Goal: Task Accomplishment & Management: Use online tool/utility

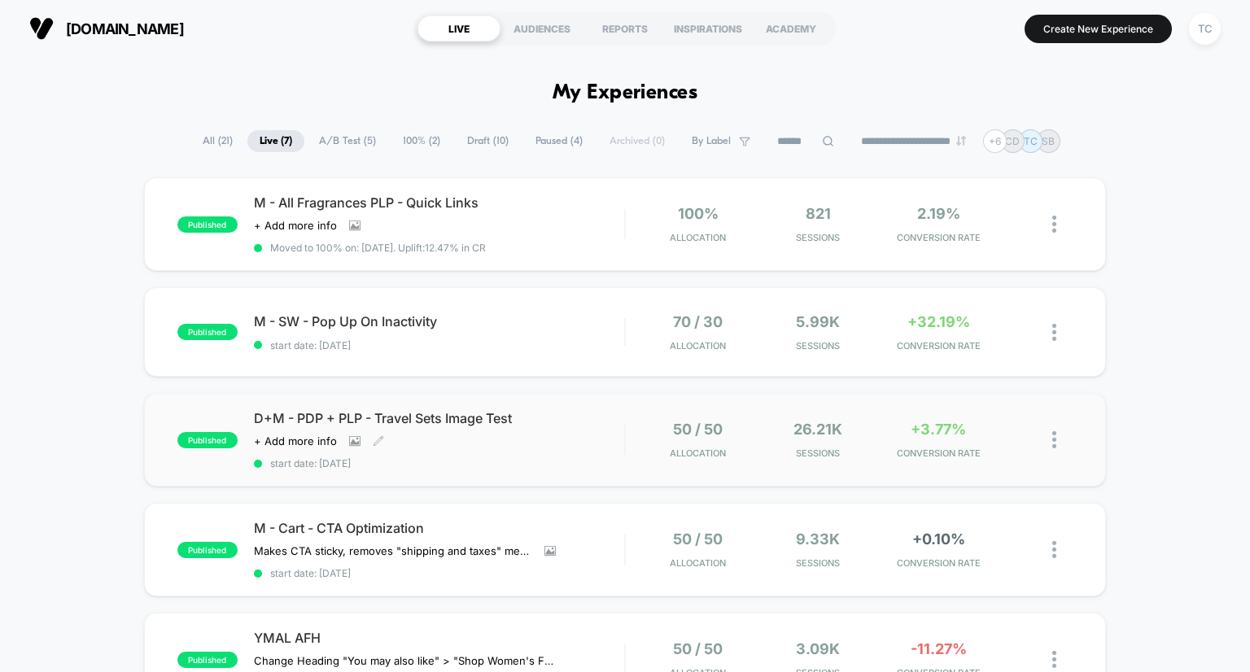
click at [352, 413] on span "D+M - PDP + PLP - Travel Sets Image Test" at bounding box center [439, 418] width 371 height 16
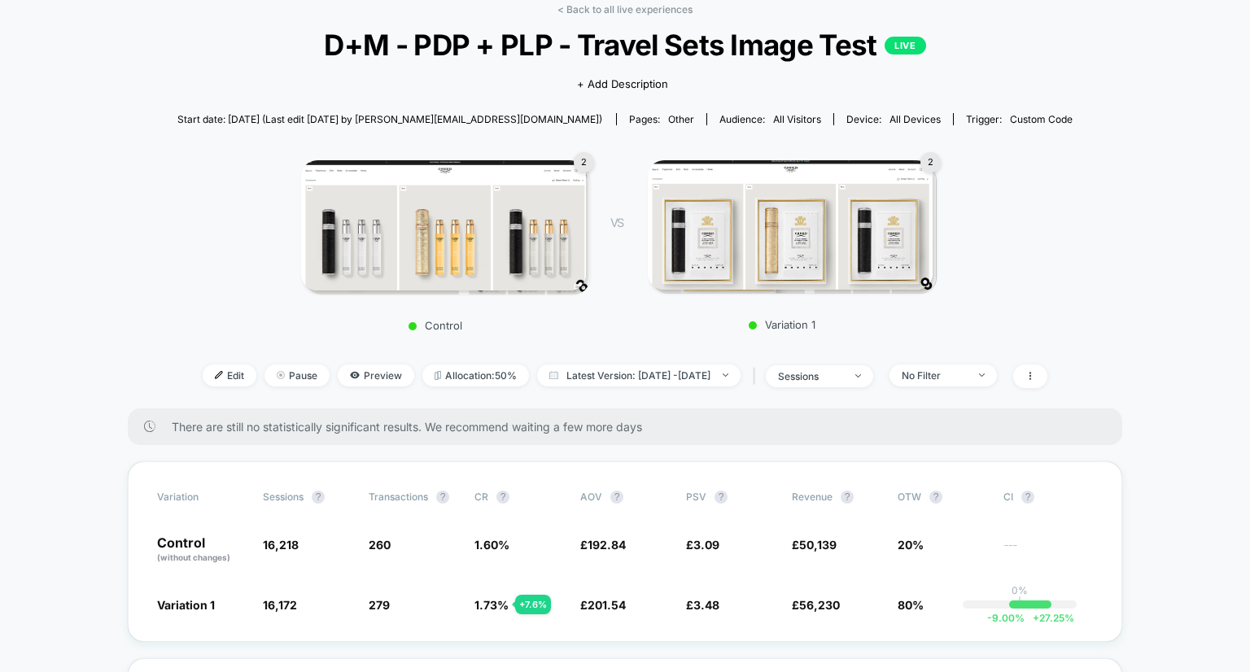
scroll to position [163, 0]
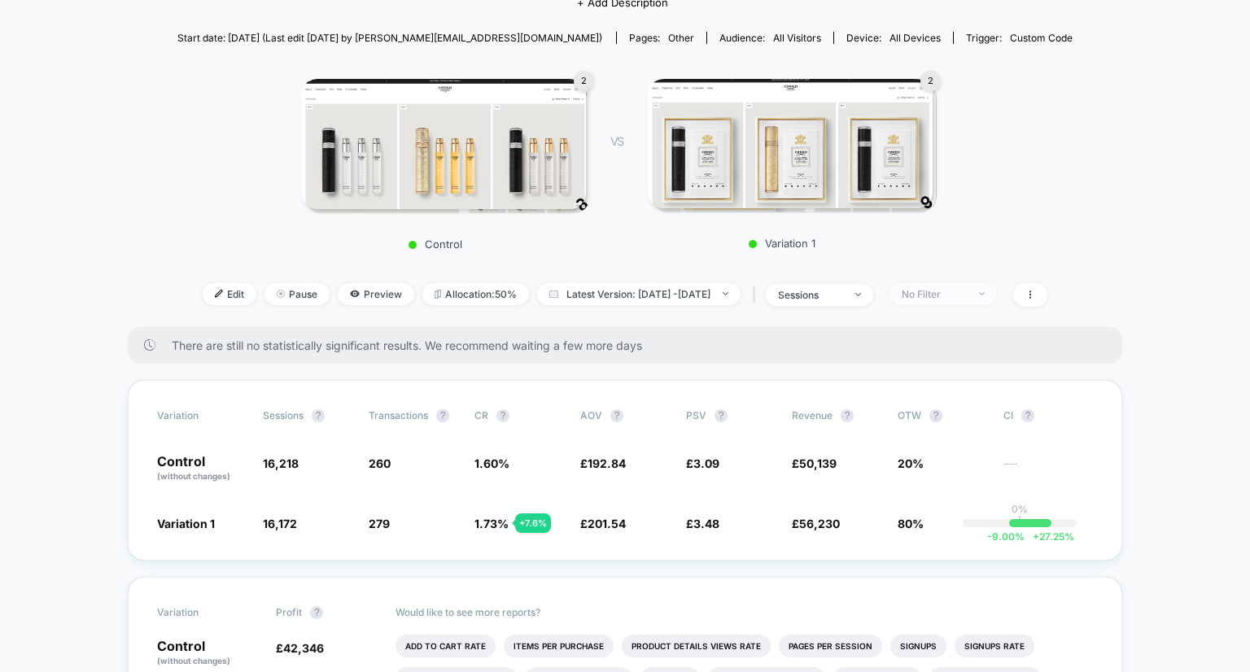
click at [967, 291] on div "No Filter" at bounding box center [934, 294] width 65 height 12
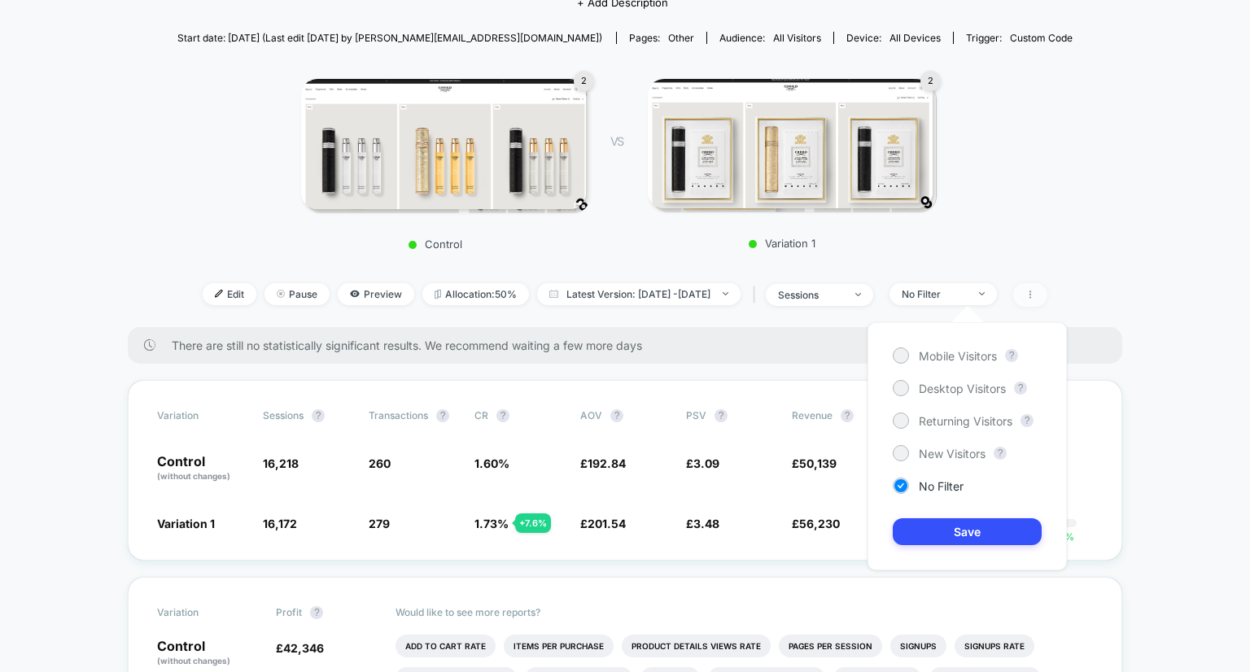
click at [1031, 298] on icon at bounding box center [1031, 295] width 2 height 8
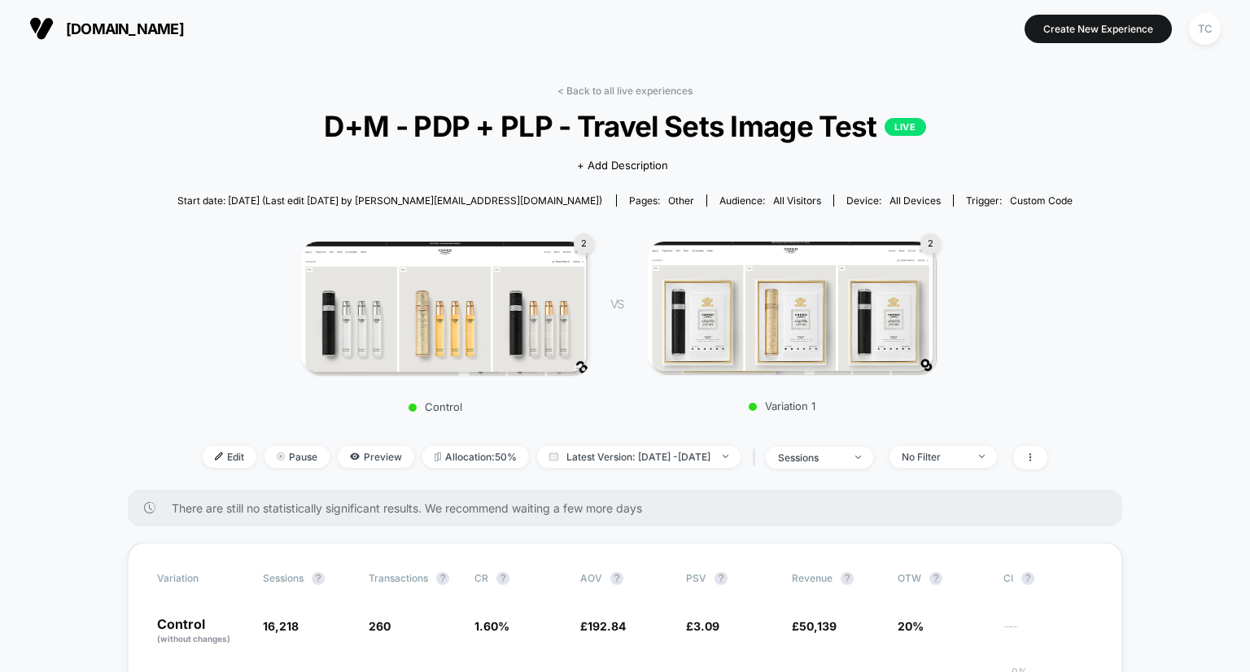
scroll to position [81, 0]
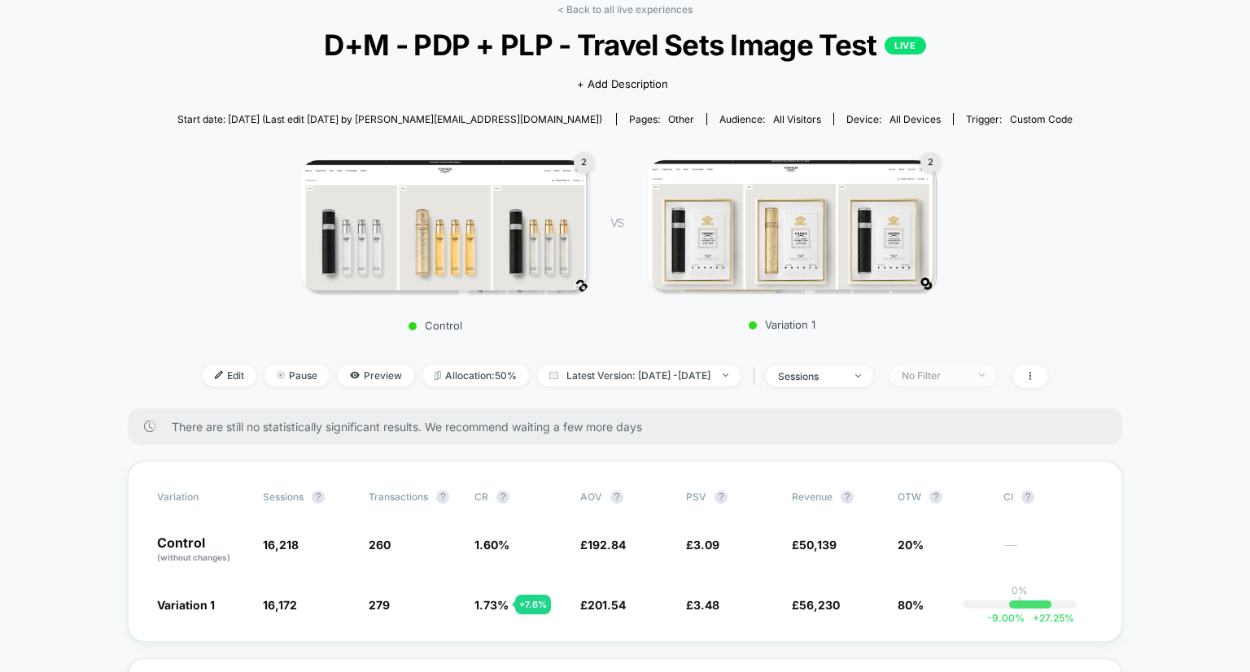
click at [967, 375] on div "No Filter" at bounding box center [934, 376] width 65 height 12
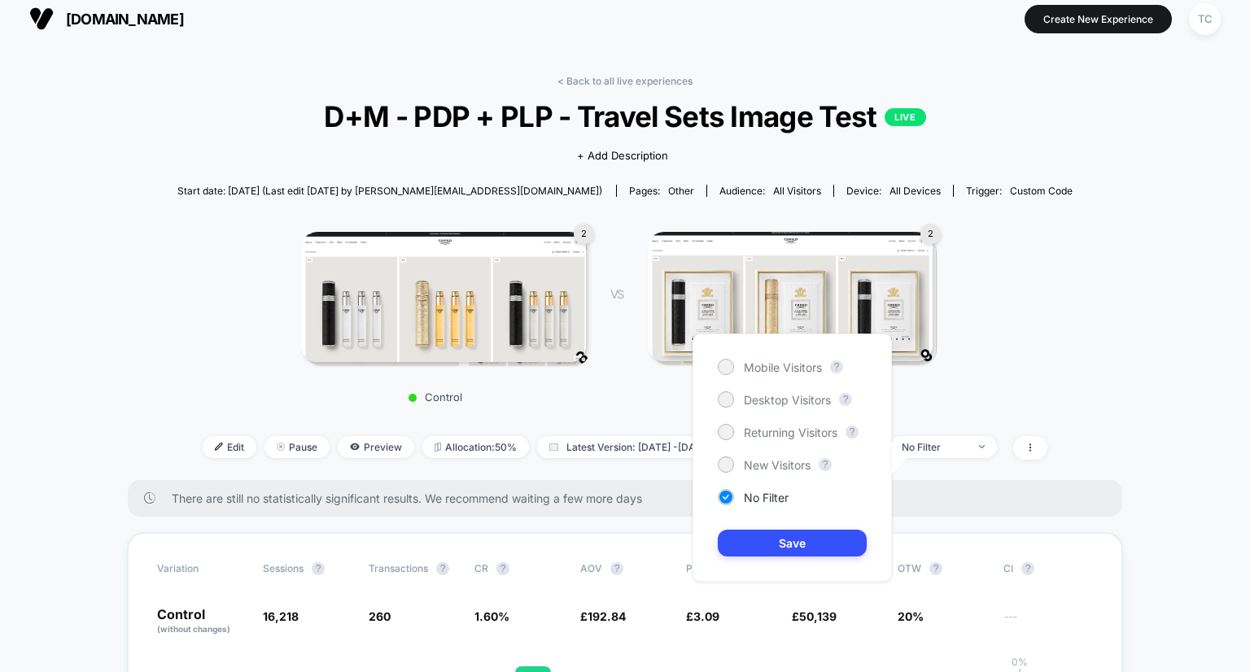
scroll to position [0, 0]
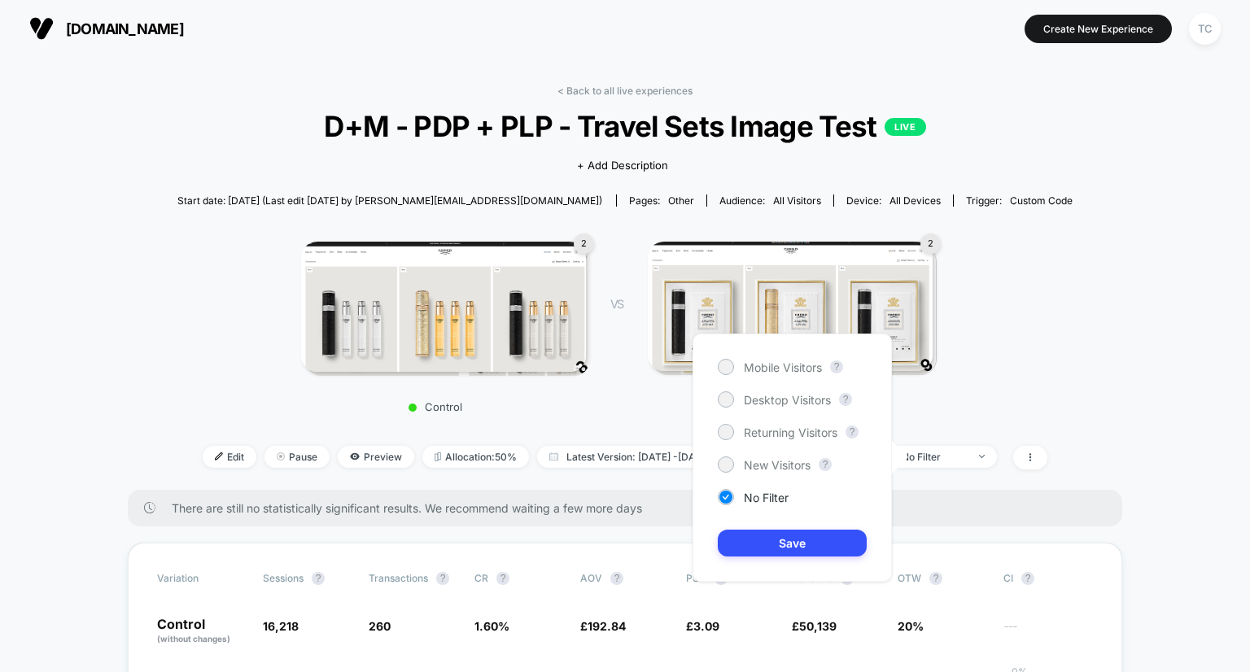
click at [1074, 343] on div "< Back to all live experiences D+M - PDP + PLP - Travel Sets Image Test LIVE Cl…" at bounding box center [625, 287] width 896 height 405
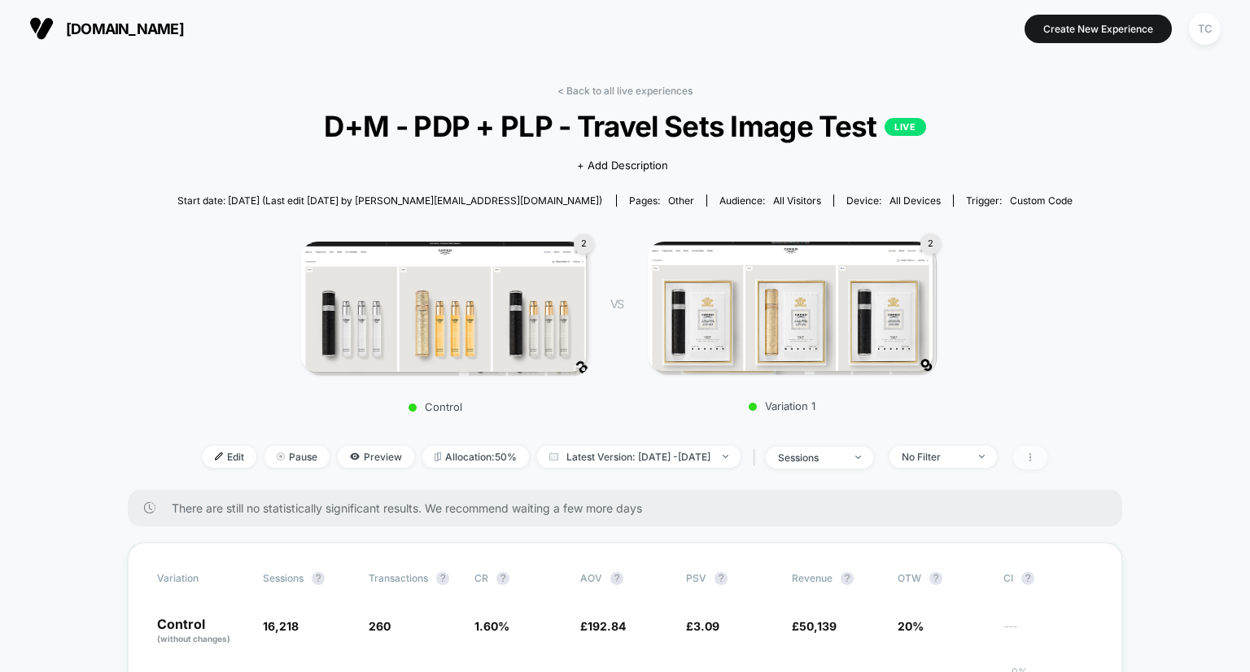
click at [1047, 466] on span at bounding box center [1030, 458] width 34 height 24
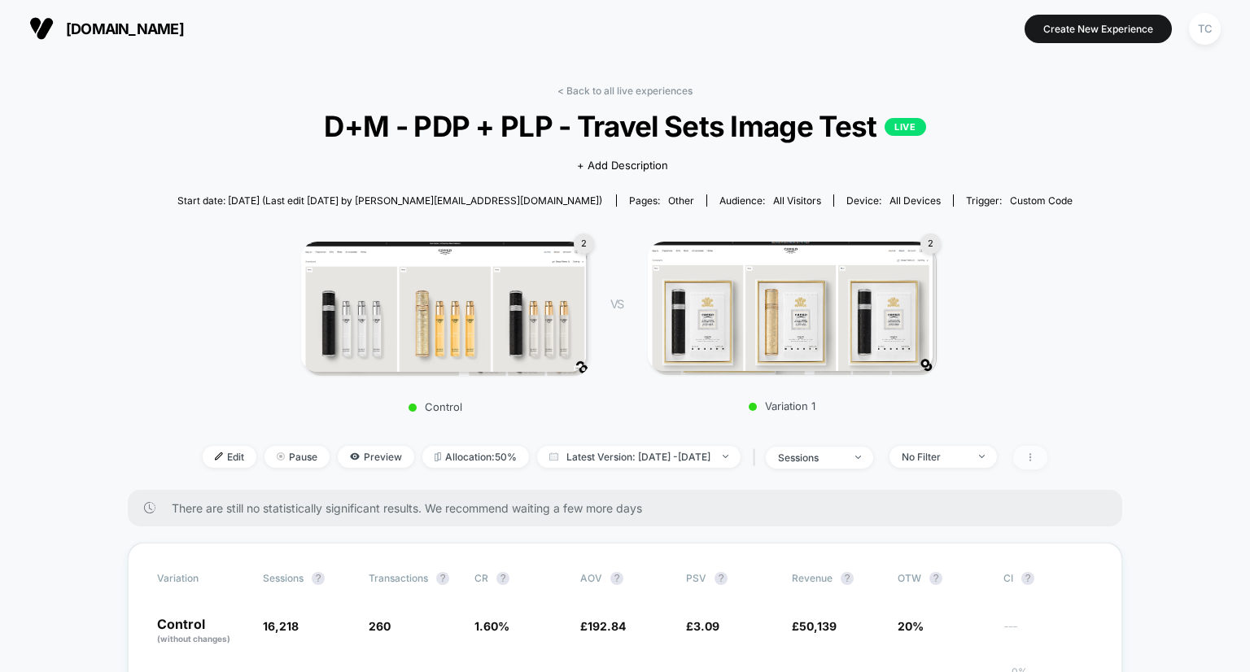
click at [1035, 459] on icon at bounding box center [1030, 458] width 10 height 10
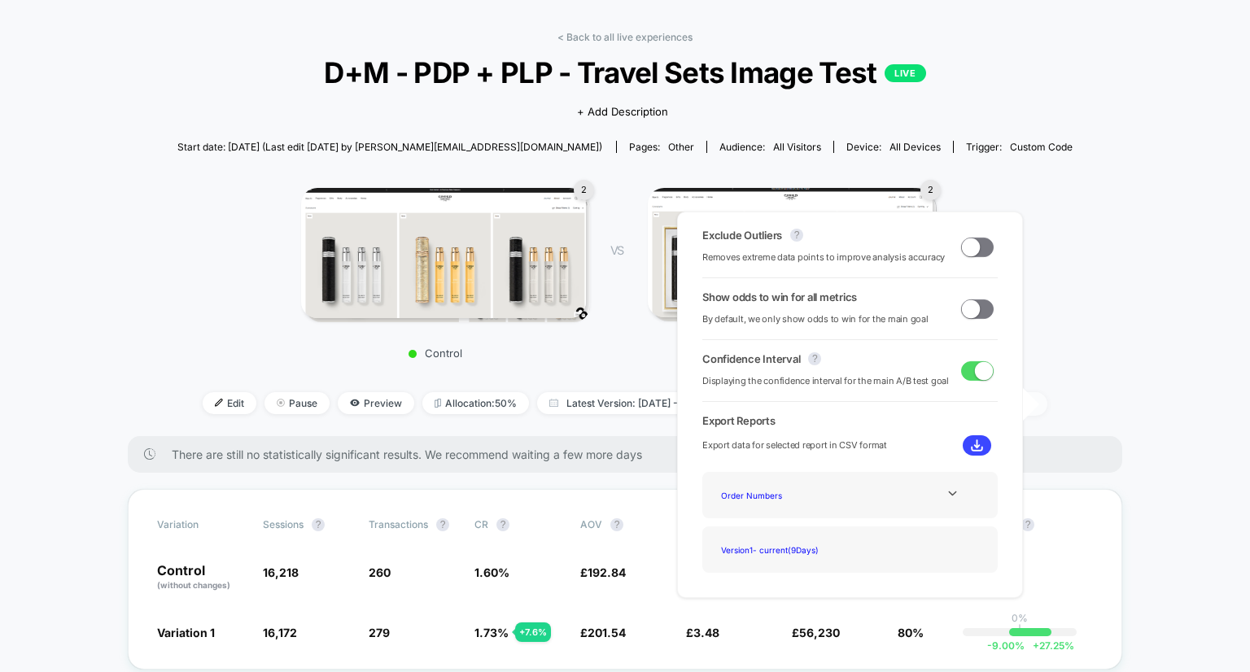
scroll to position [81, 0]
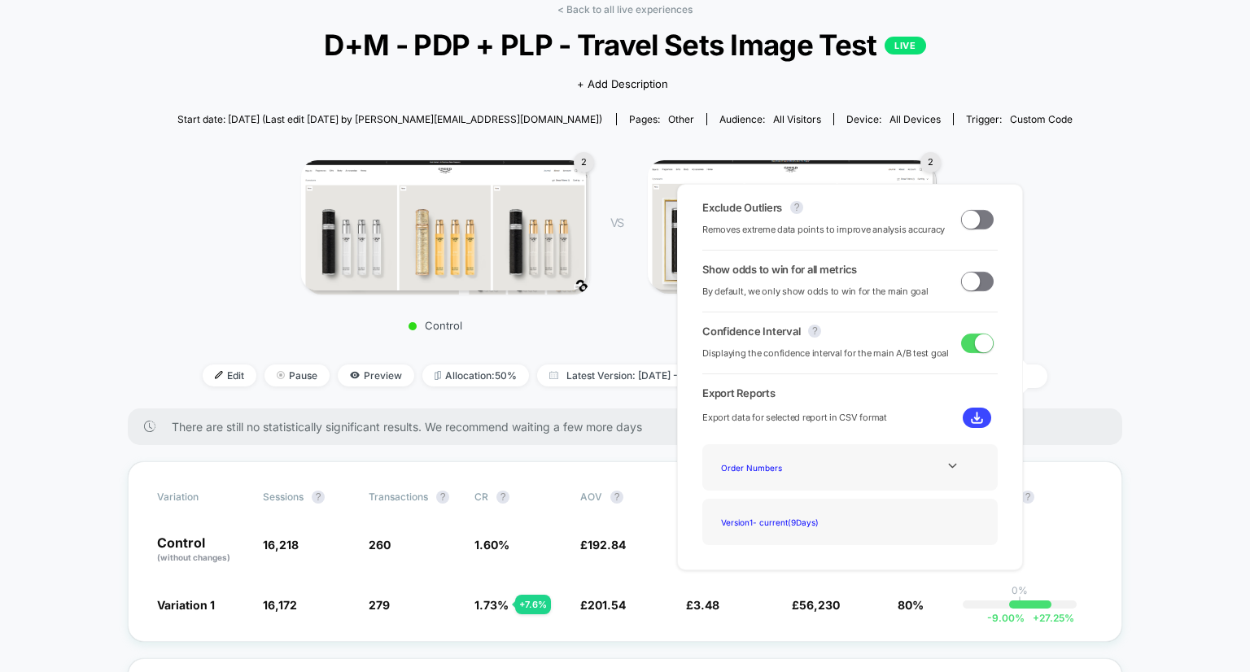
click at [971, 418] on img at bounding box center [977, 418] width 12 height 12
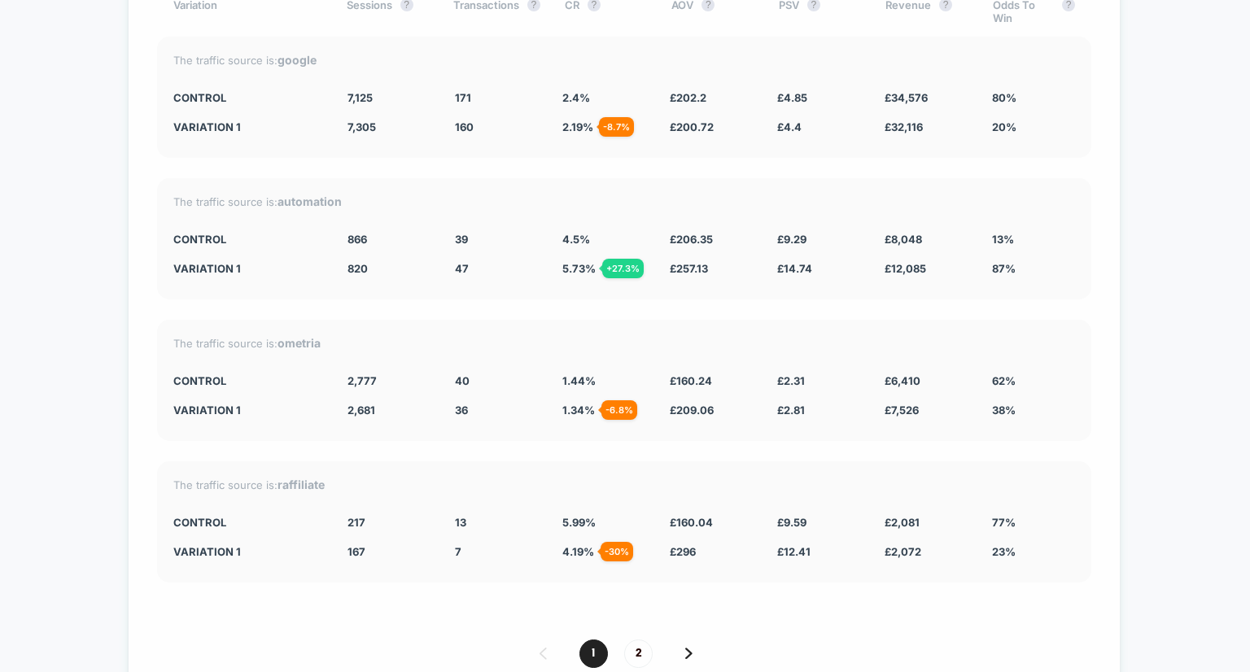
scroll to position [3337, 0]
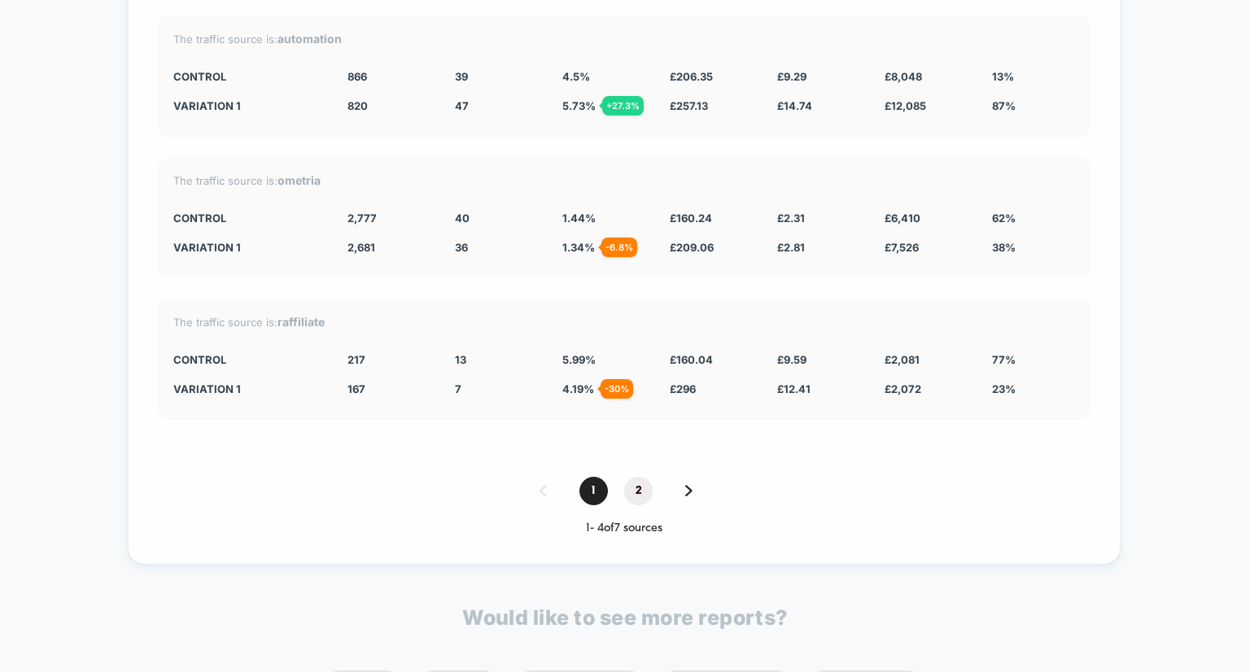
click at [636, 485] on span "2" at bounding box center [638, 491] width 28 height 28
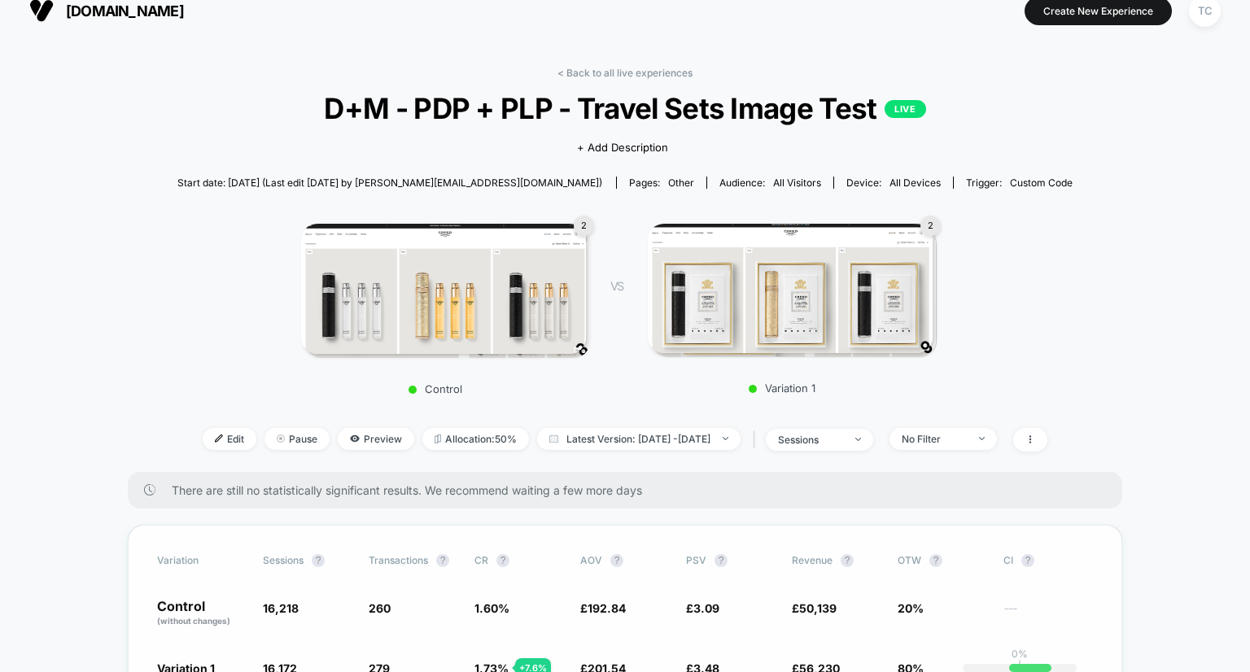
scroll to position [0, 0]
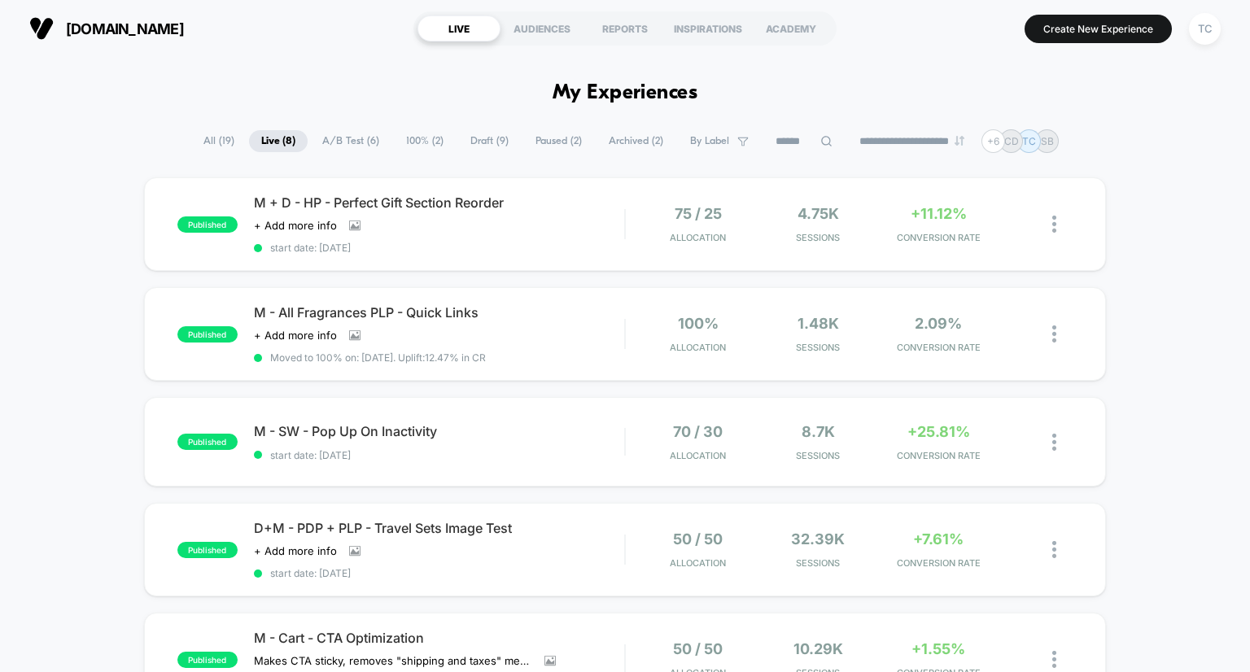
click at [202, 142] on span "All ( 19 )" at bounding box center [218, 141] width 55 height 22
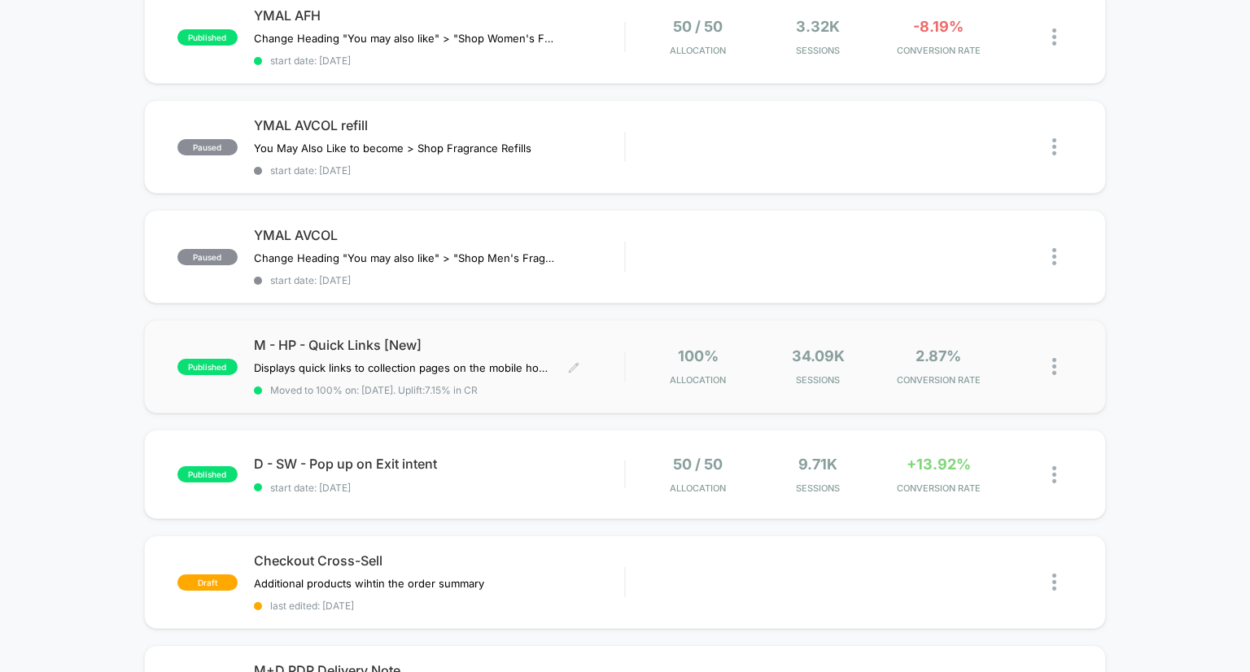
scroll to position [977, 0]
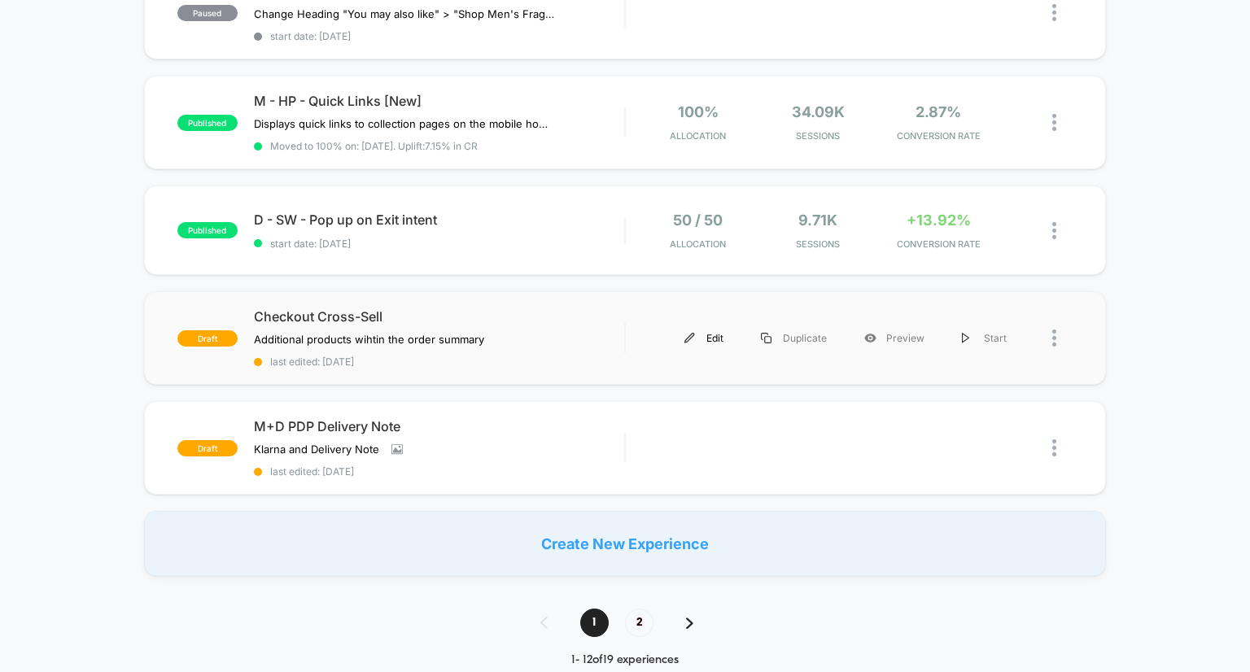
click at [702, 327] on div "Edit" at bounding box center [704, 338] width 77 height 37
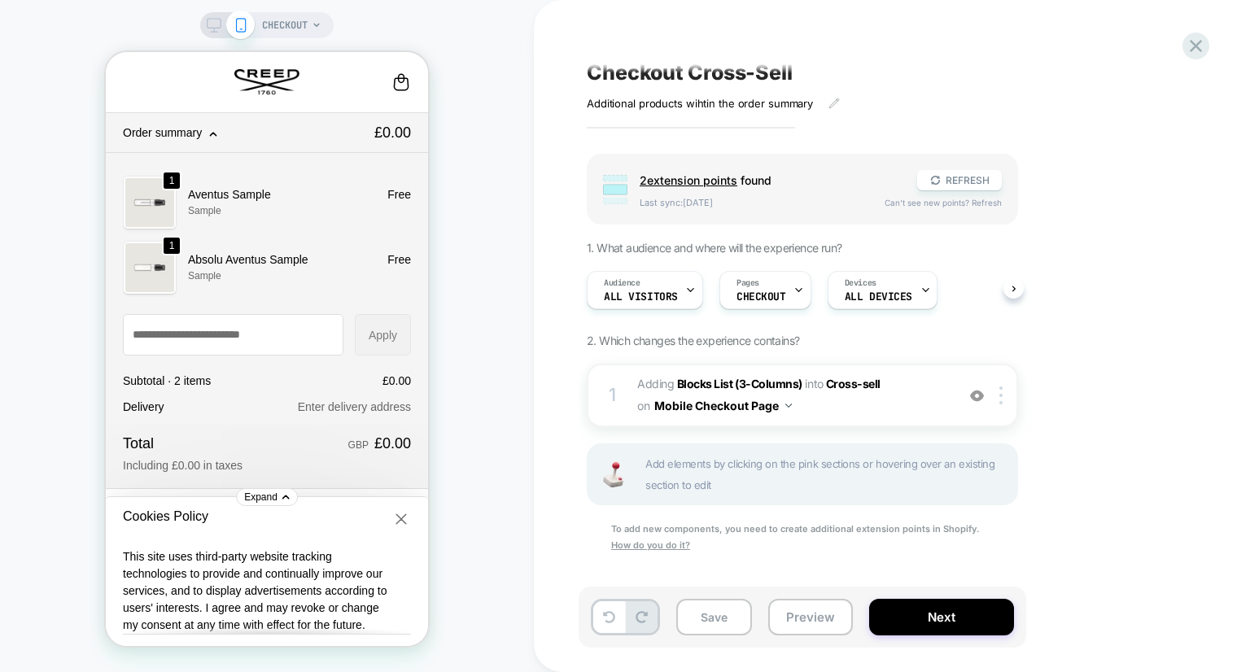
scroll to position [8, 0]
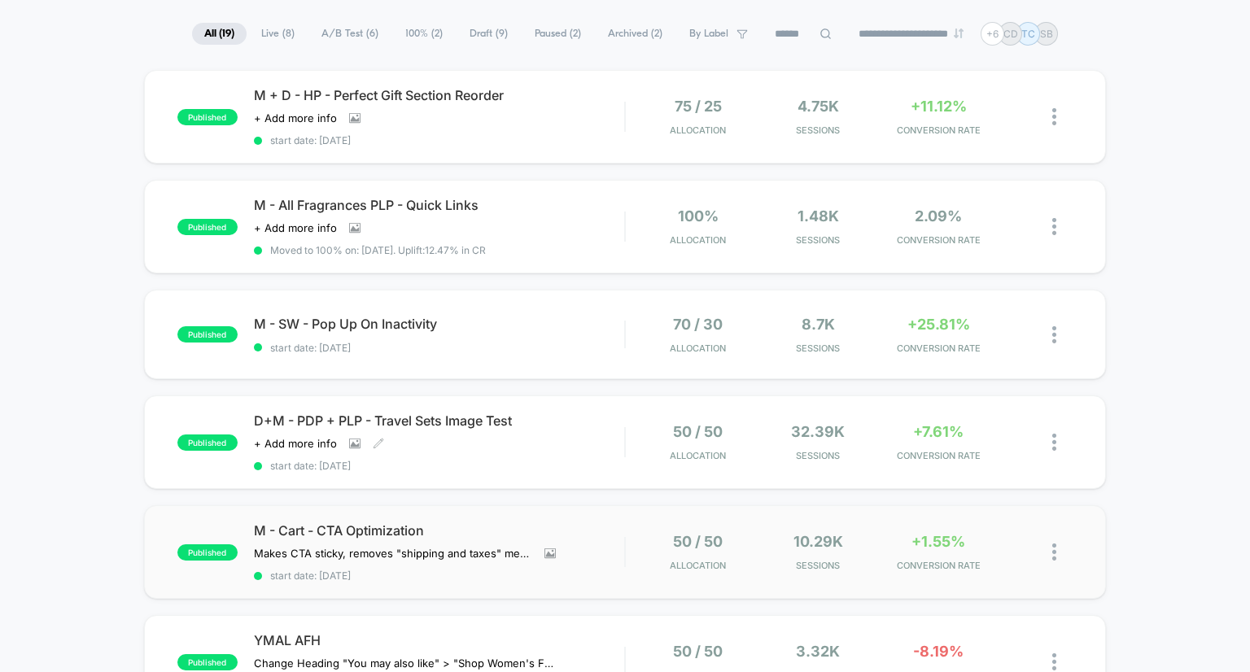
scroll to position [81, 0]
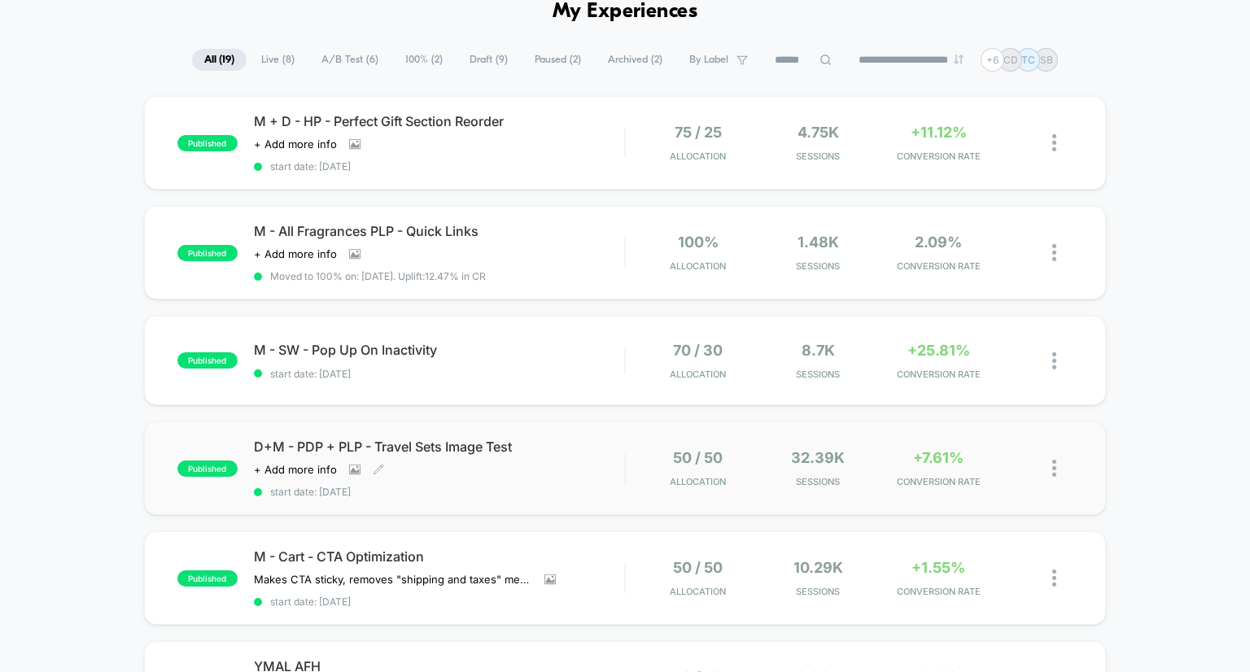
click at [452, 442] on span "D+M - PDP + PLP - Travel Sets Image Test" at bounding box center [439, 447] width 371 height 16
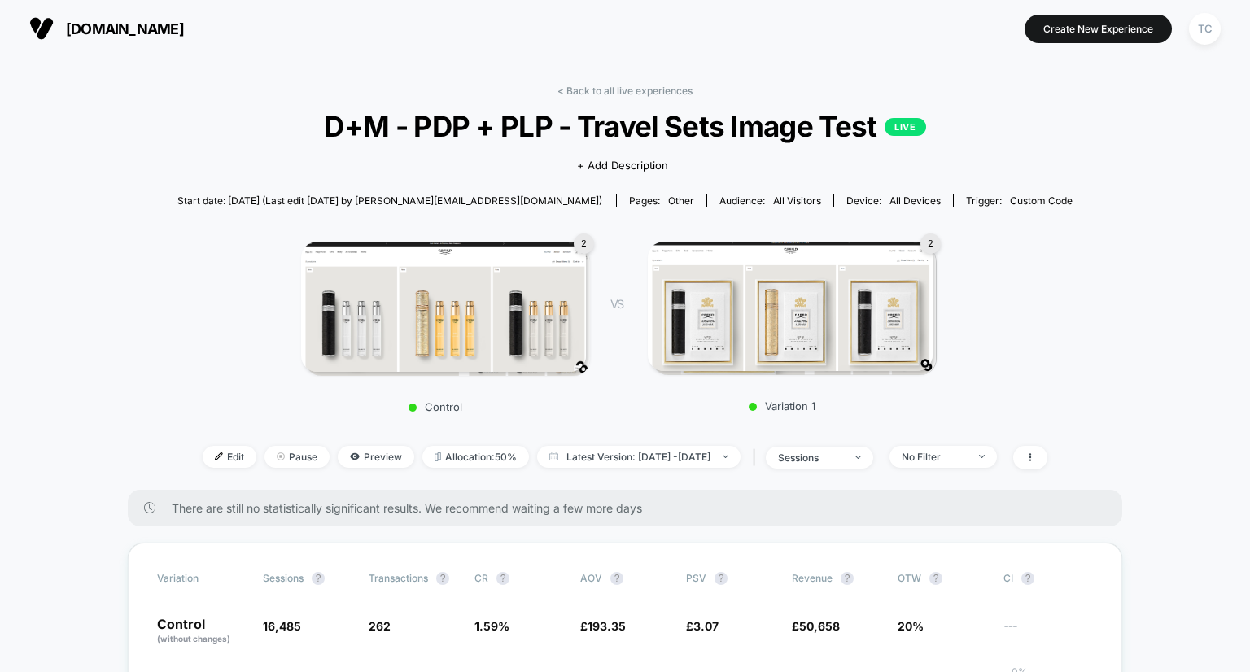
scroll to position [244, 0]
